Goal: Transaction & Acquisition: Obtain resource

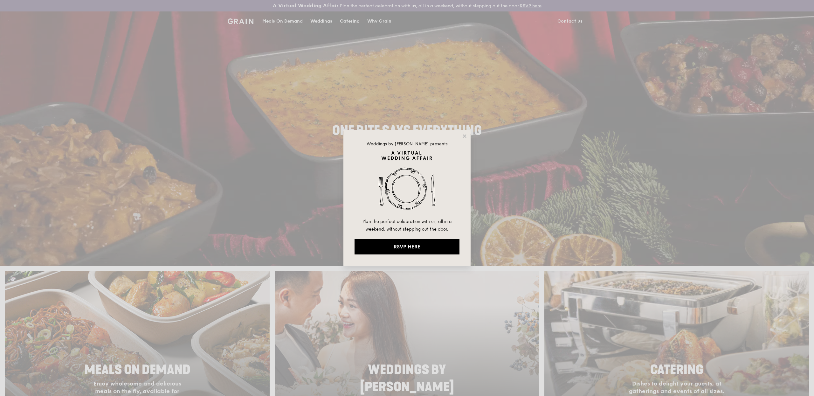
click at [368, 24] on div "Weddings by Grain presents Plan the perfect celebration with us, all in a weeke…" at bounding box center [407, 198] width 814 height 396
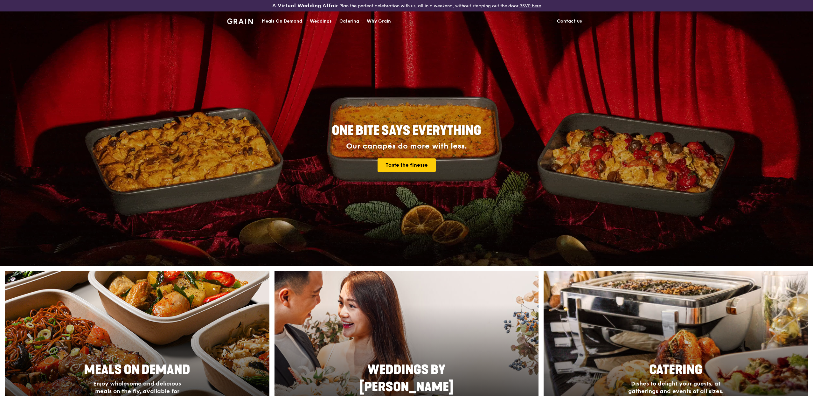
click at [350, 23] on div "Catering" at bounding box center [349, 21] width 20 height 19
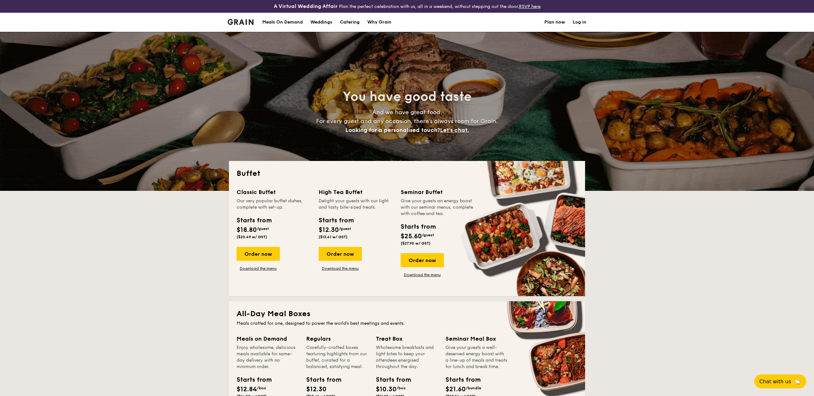
select select
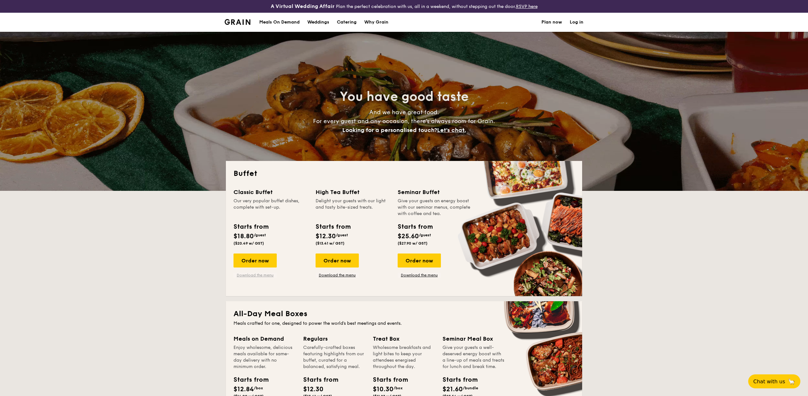
click at [256, 274] on link "Download the menu" at bounding box center [254, 274] width 43 height 5
